Goal: Check status: Check status

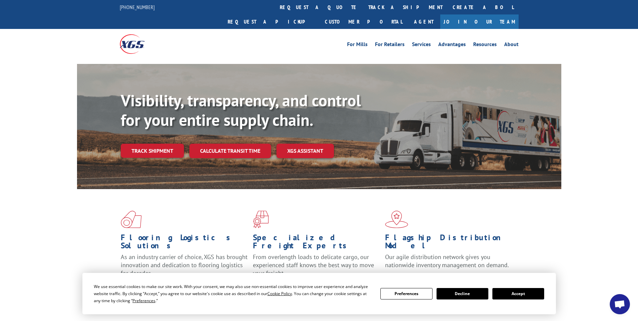
click at [363, 9] on link "track a shipment" at bounding box center [405, 7] width 84 height 14
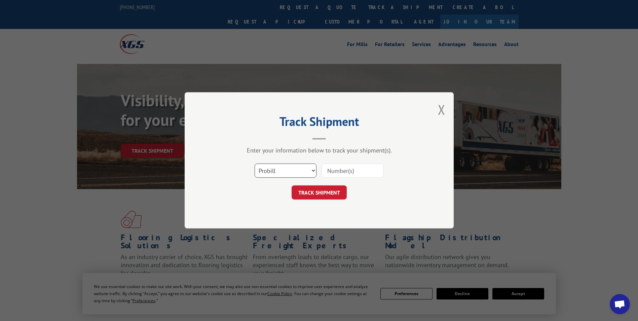
click at [313, 169] on select "Select category... Probill BOL PO" at bounding box center [286, 171] width 62 height 14
select select "bol"
click at [255, 164] on select "Select category... Probill BOL PO" at bounding box center [286, 171] width 62 height 14
click at [349, 171] on input at bounding box center [352, 171] width 62 height 14
type input "5169515"
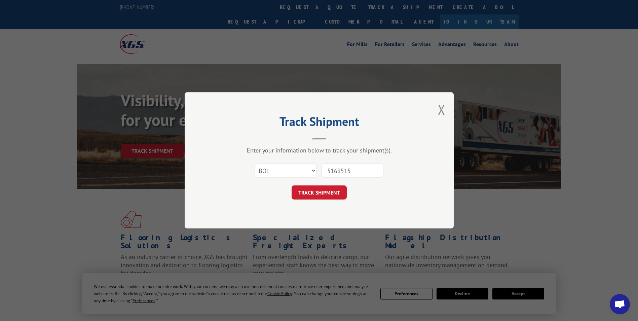
click button "TRACK SHIPMENT" at bounding box center [319, 193] width 55 height 14
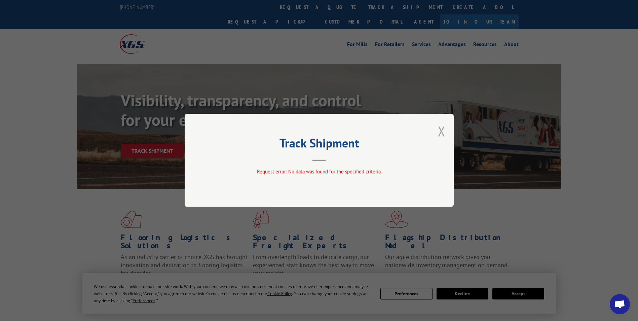
click at [443, 129] on button "Close modal" at bounding box center [441, 131] width 7 height 18
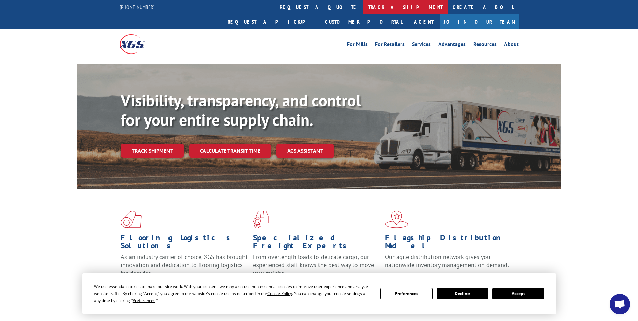
click at [363, 9] on link "track a shipment" at bounding box center [405, 7] width 84 height 14
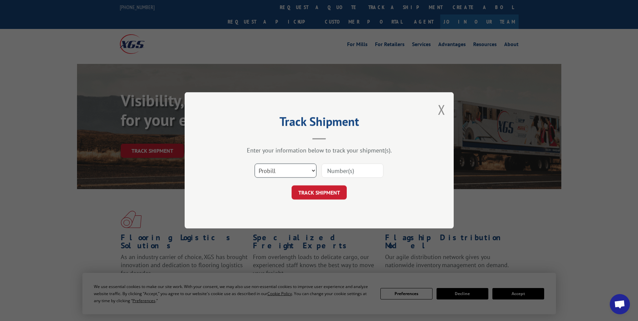
click at [290, 169] on select "Select category... Probill BOL PO" at bounding box center [286, 171] width 62 height 14
click at [255, 164] on select "Select category... Probill BOL PO" at bounding box center [286, 171] width 62 height 14
click at [302, 173] on select "Select category... Probill BOL PO" at bounding box center [286, 171] width 62 height 14
select select "bol"
click at [255, 164] on select "Select category... Probill BOL PO" at bounding box center [286, 171] width 62 height 14
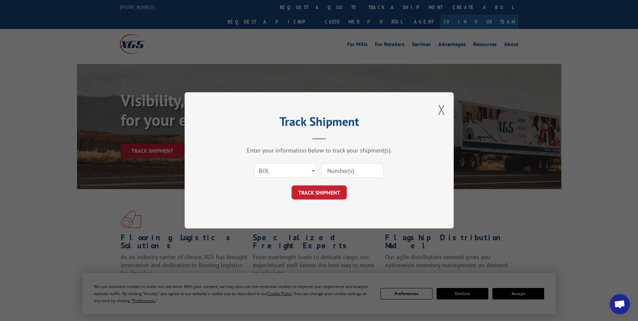
click at [358, 167] on input at bounding box center [352, 171] width 62 height 14
